Goal: Transaction & Acquisition: Purchase product/service

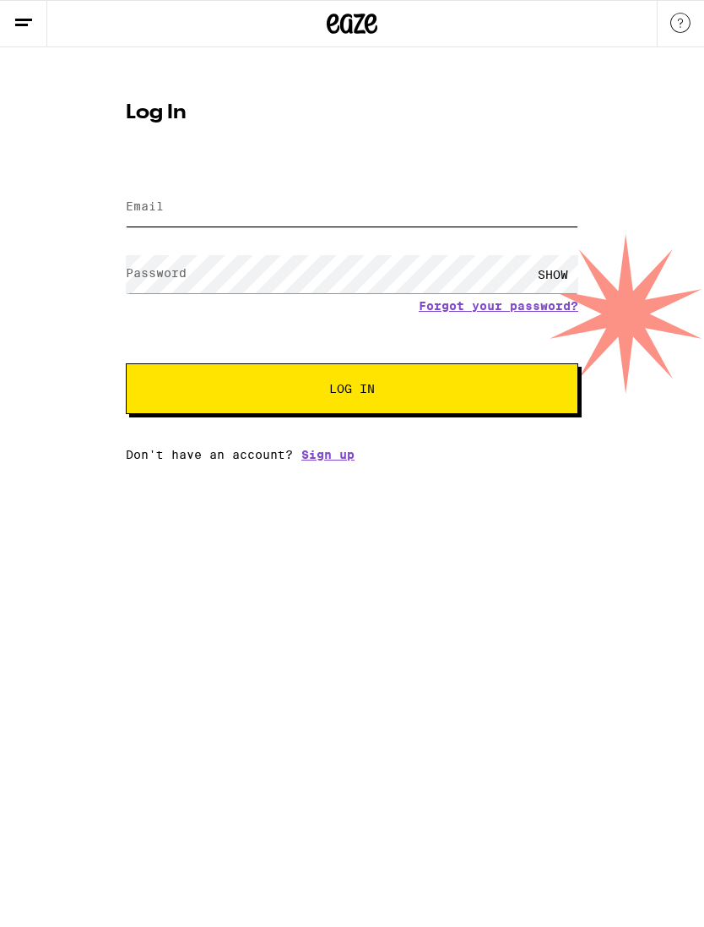
type input "[EMAIL_ADDRESS][DOMAIN_NAME]"
click at [352, 391] on button "Log In" at bounding box center [352, 388] width 453 height 51
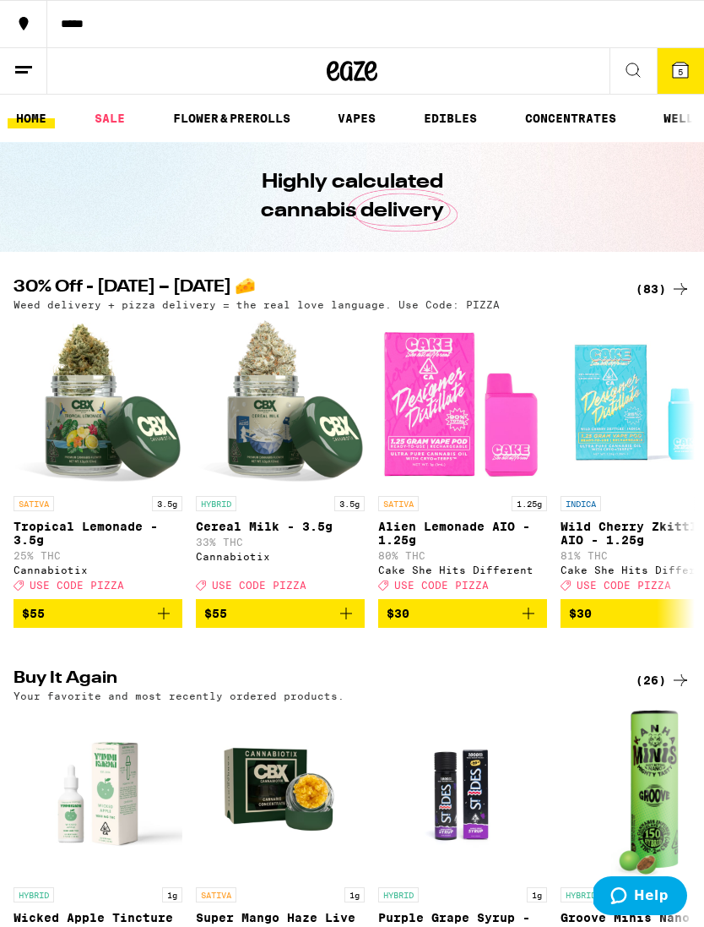
click at [672, 290] on icon at bounding box center [681, 289] width 20 height 20
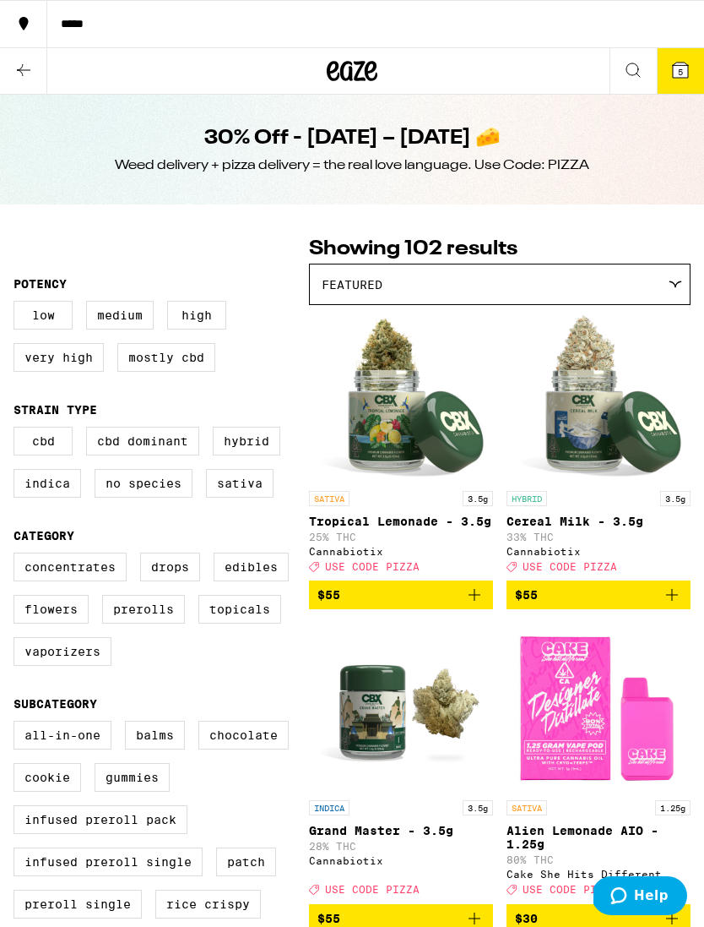
click at [24, 65] on icon at bounding box center [24, 70] width 20 height 20
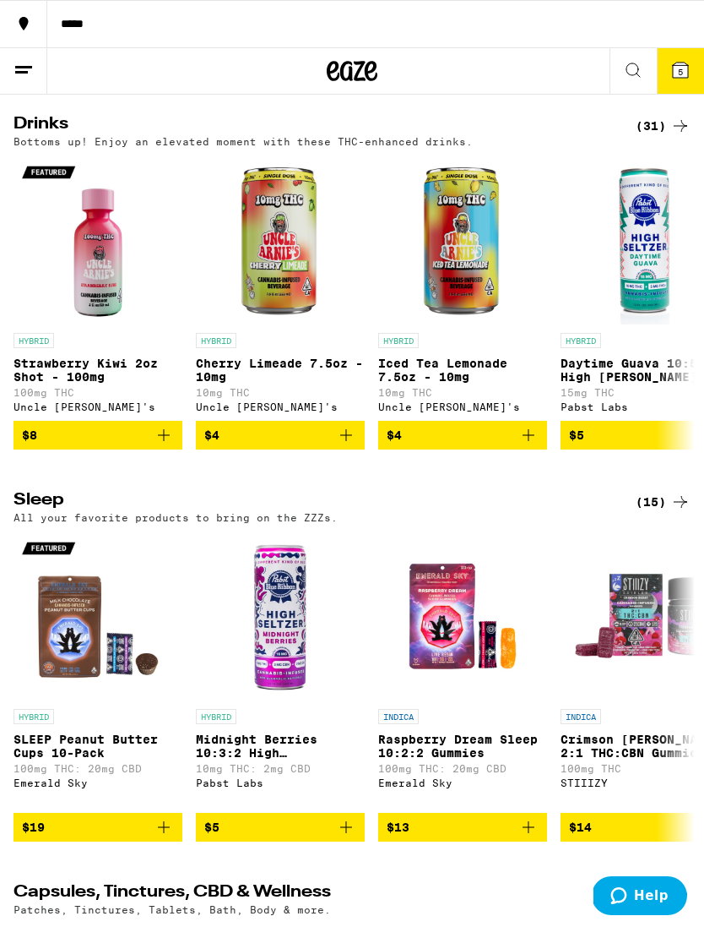
scroll to position [5309, 0]
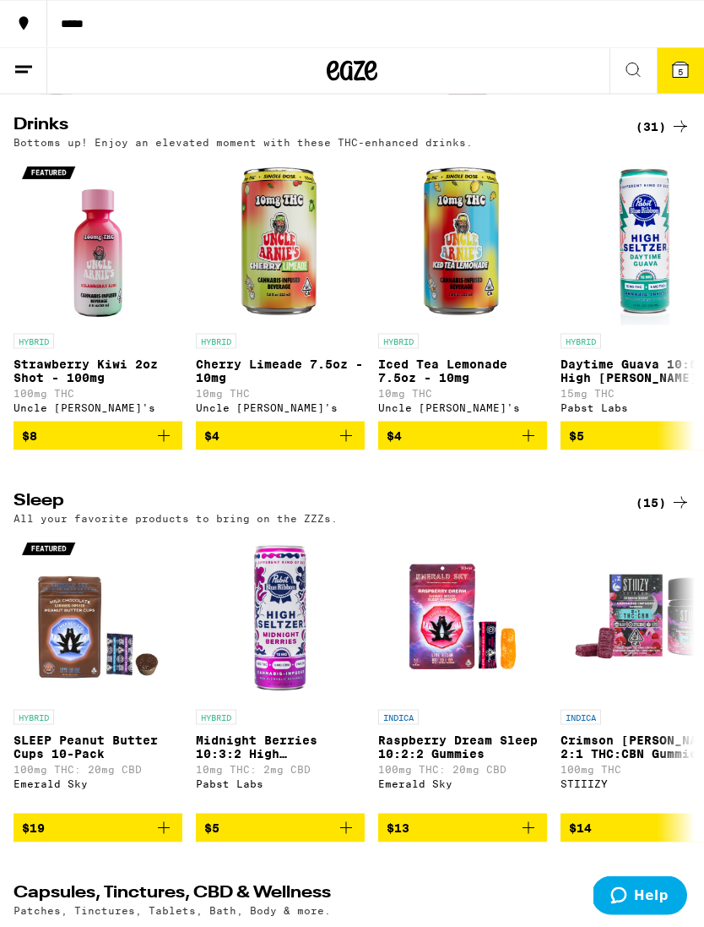
click at [677, 137] on icon at bounding box center [681, 127] width 20 height 20
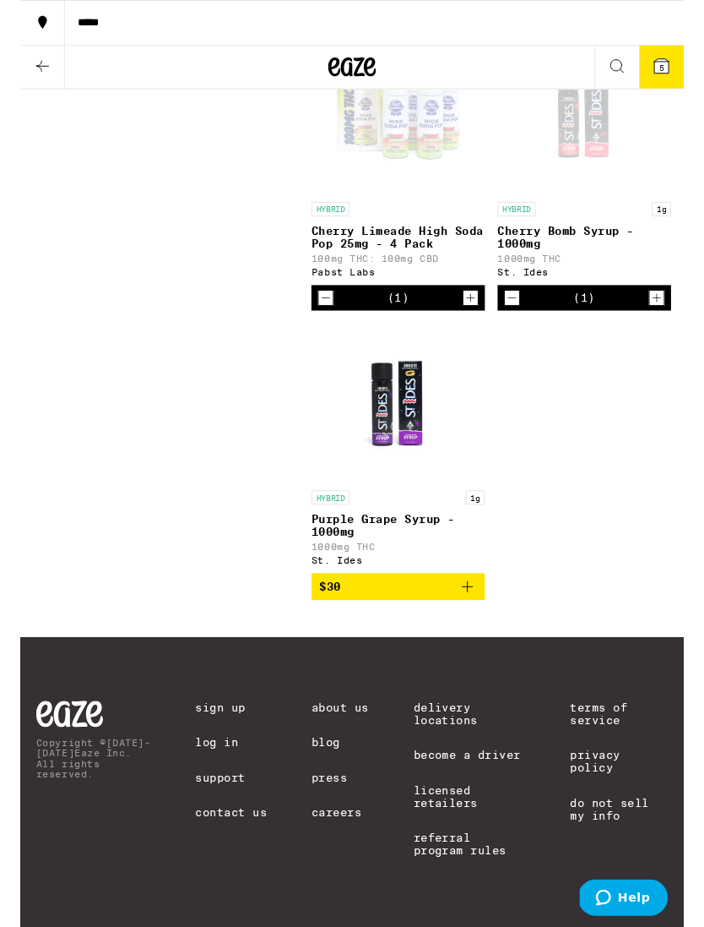
scroll to position [4694, 0]
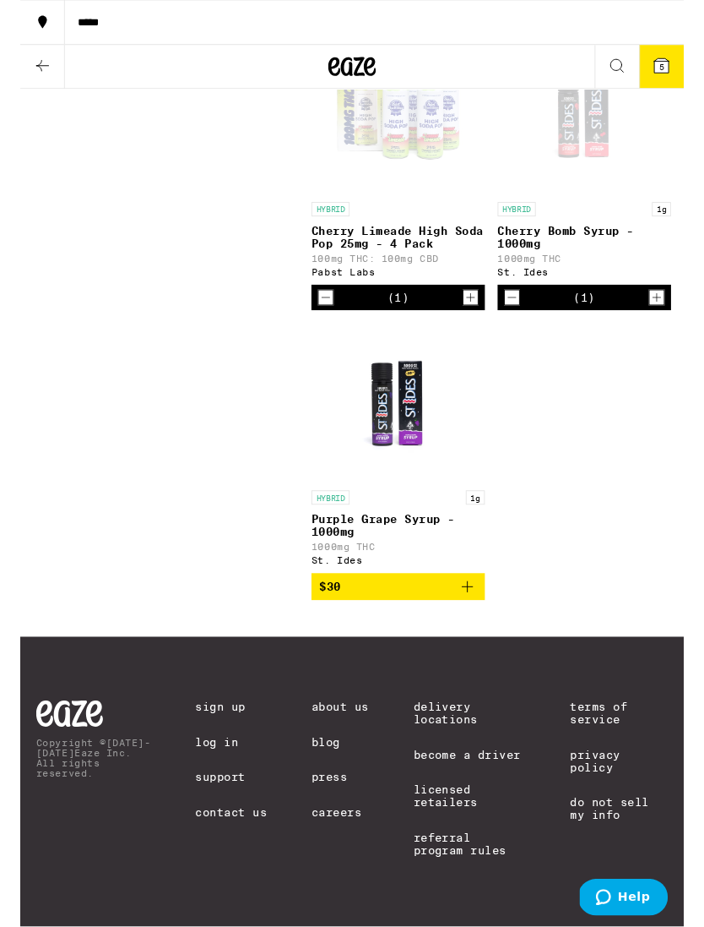
click at [691, 64] on button "5" at bounding box center [680, 71] width 47 height 46
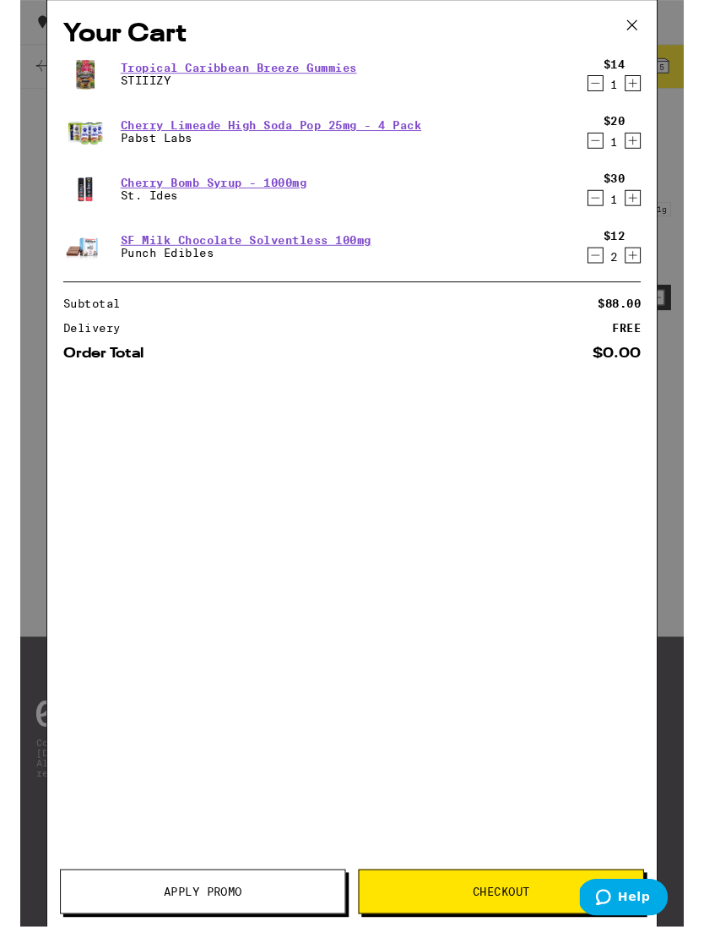
scroll to position [4694, 0]
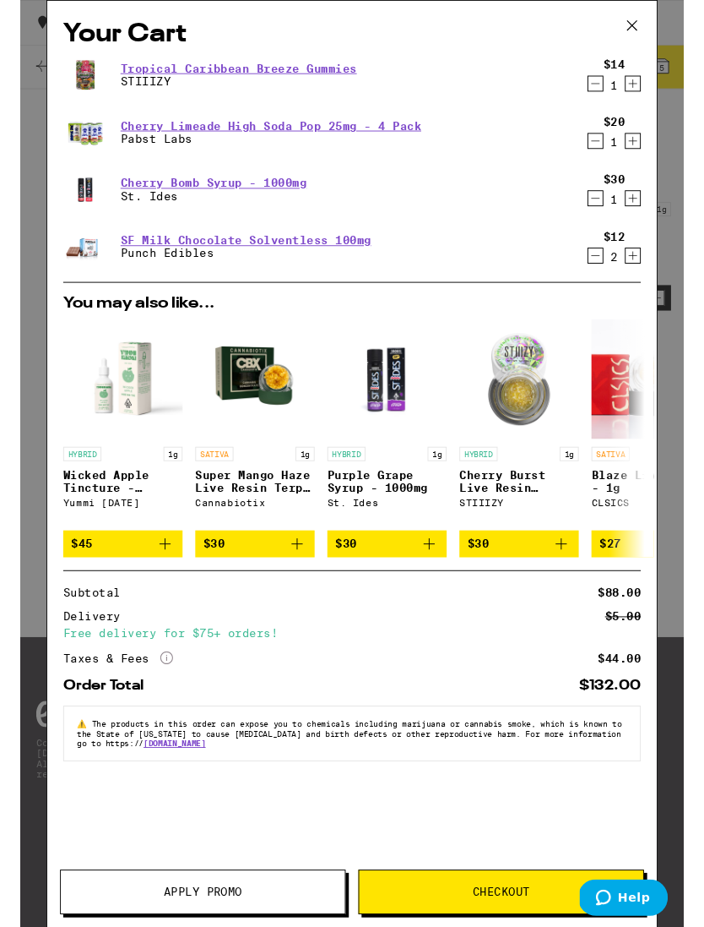
click at [612, 89] on icon "Decrement" at bounding box center [610, 89] width 9 height 0
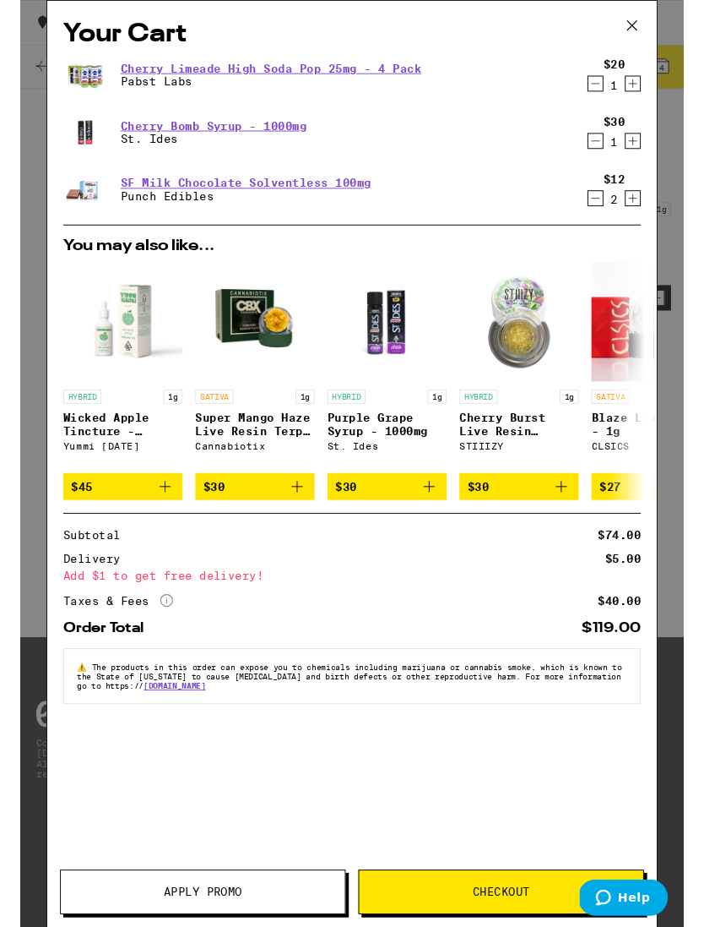
click at [598, 219] on div "$12 2" at bounding box center [626, 200] width 63 height 35
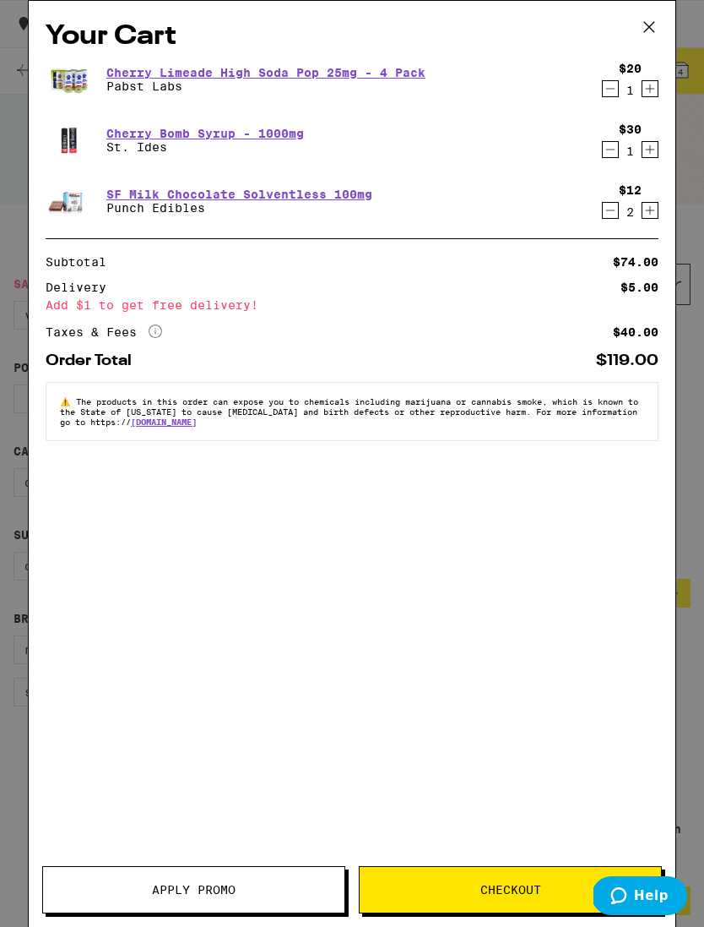
click at [614, 220] on icon "Decrement" at bounding box center [610, 210] width 15 height 20
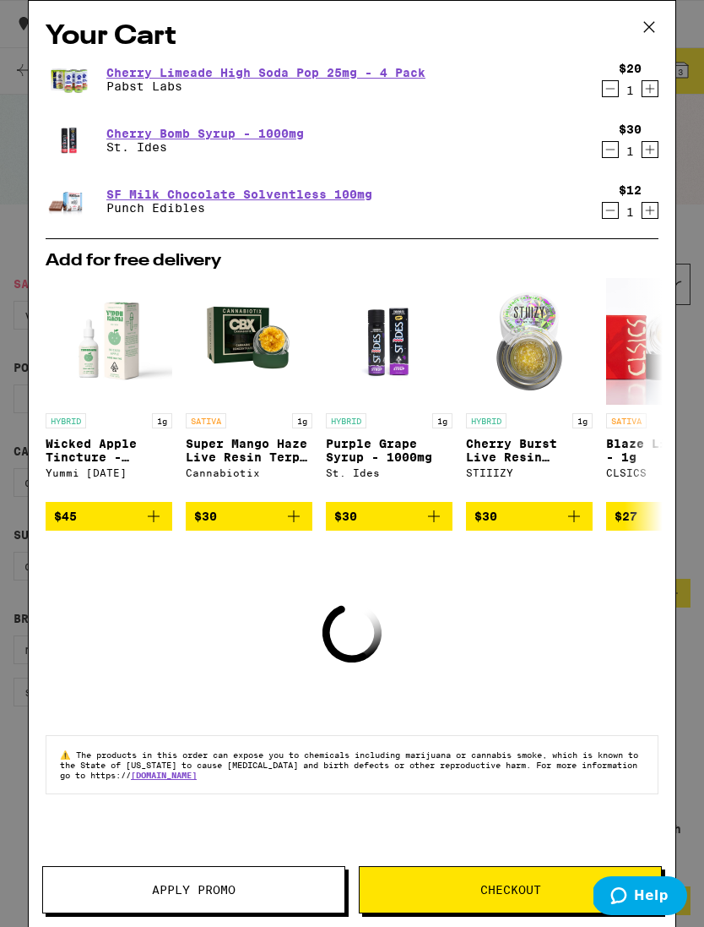
click at [613, 220] on icon "Decrement" at bounding box center [610, 210] width 15 height 20
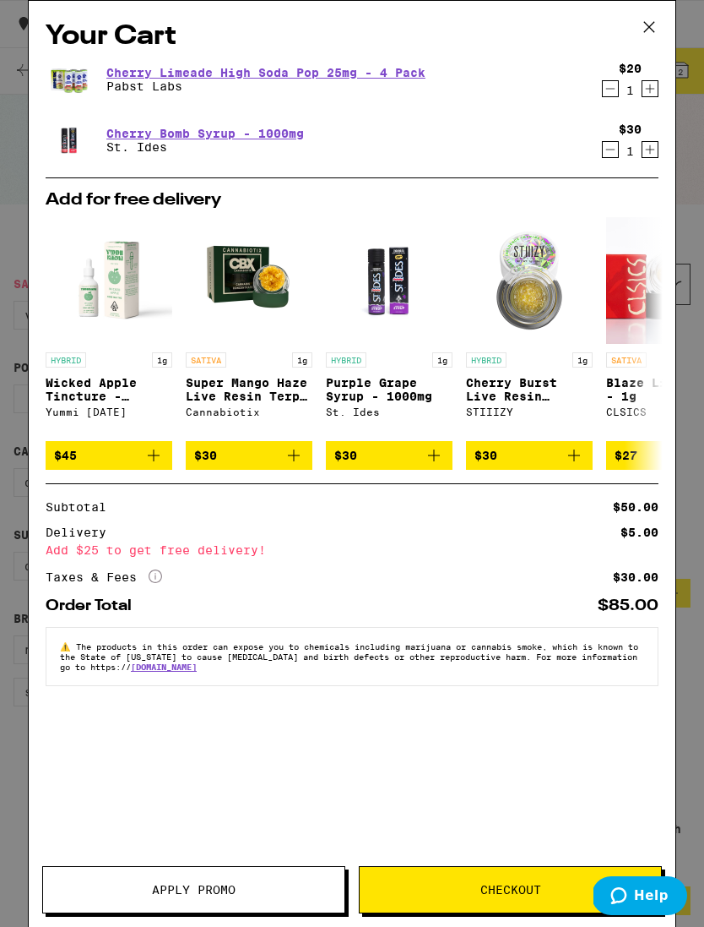
click at [544, 888] on span "Checkout" at bounding box center [511, 889] width 302 height 12
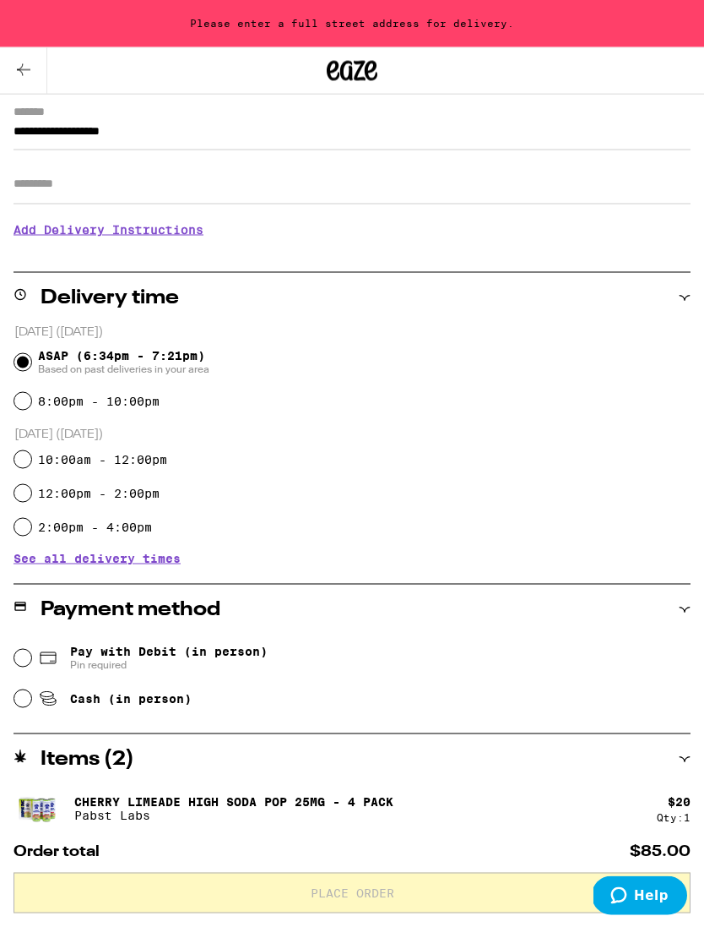
scroll to position [223, 0]
